Goal: Information Seeking & Learning: Learn about a topic

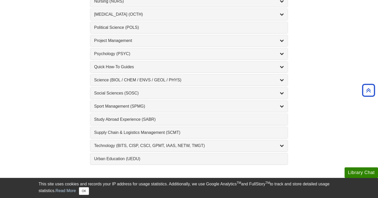
scroll to position [526, 0]
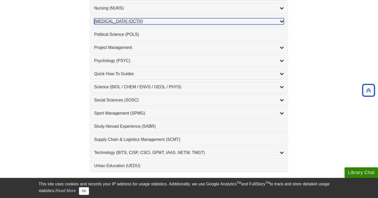
click at [230, 21] on div "Occupational Therapy (OCTH) , 2 guides" at bounding box center [189, 21] width 190 height 6
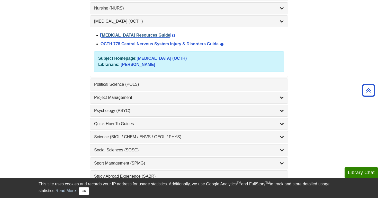
click at [170, 35] on link "[MEDICAL_DATA] Resources Guide" at bounding box center [135, 35] width 70 height 4
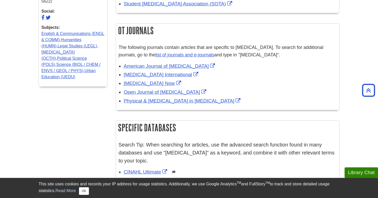
scroll to position [240, 0]
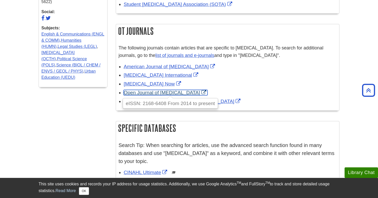
click at [151, 90] on link "Open Journal of [MEDICAL_DATA]" at bounding box center [166, 92] width 84 height 5
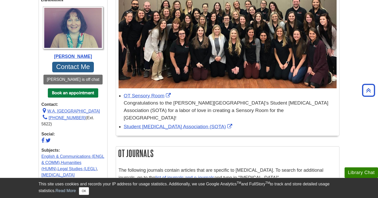
scroll to position [0, 0]
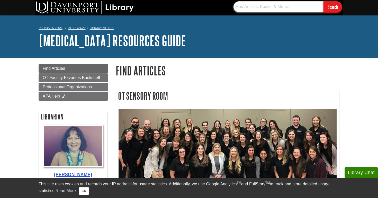
click at [255, 7] on input "text" at bounding box center [278, 6] width 90 height 11
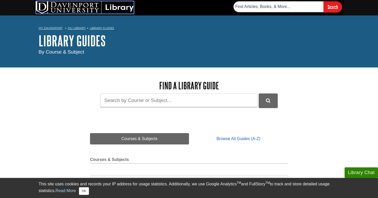
click at [68, 6] on img at bounding box center [85, 7] width 98 height 12
